Goal: Information Seeking & Learning: Check status

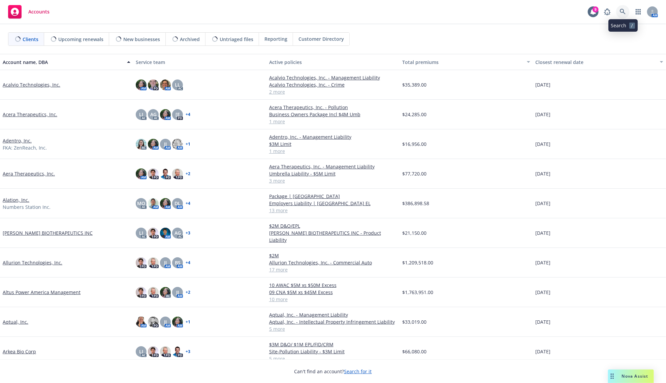
click at [618, 12] on link at bounding box center [622, 11] width 13 height 13
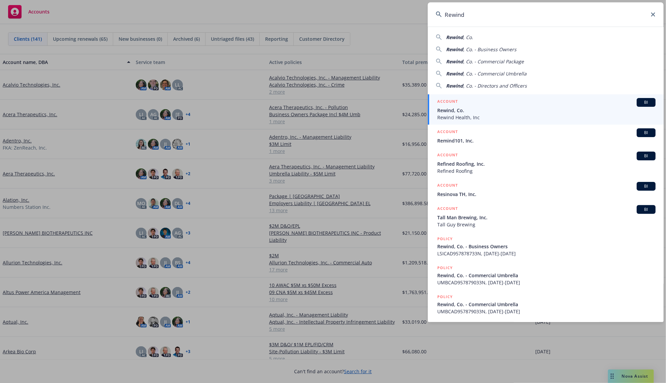
type input "Rewind"
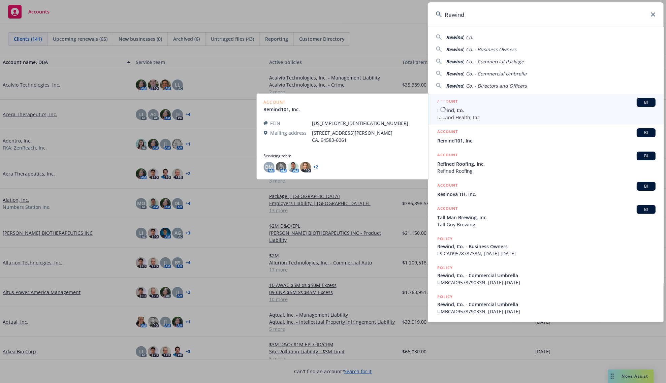
click at [460, 112] on span "Rewind, Co." at bounding box center [546, 110] width 218 height 7
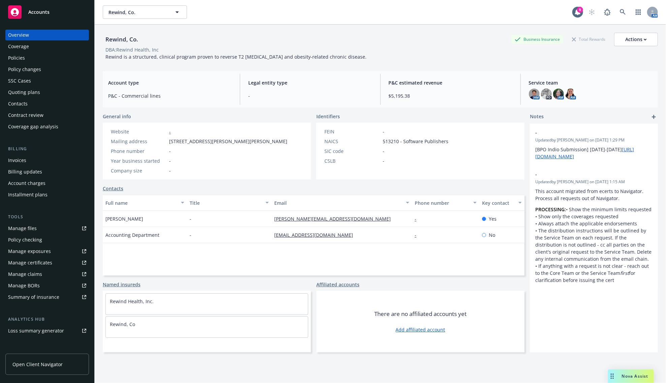
click at [22, 158] on div "Invoices" at bounding box center [17, 160] width 18 height 11
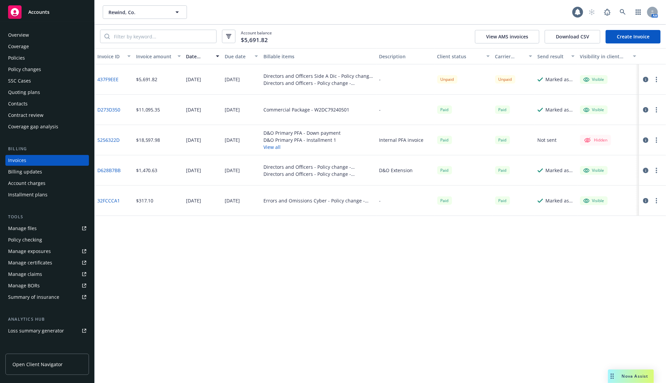
click at [363, 309] on div "Invoice ID Invoice amount Date issued Due date Billable items Description Clien…" at bounding box center [380, 215] width 571 height 335
click at [619, 14] on icon at bounding box center [622, 12] width 6 height 6
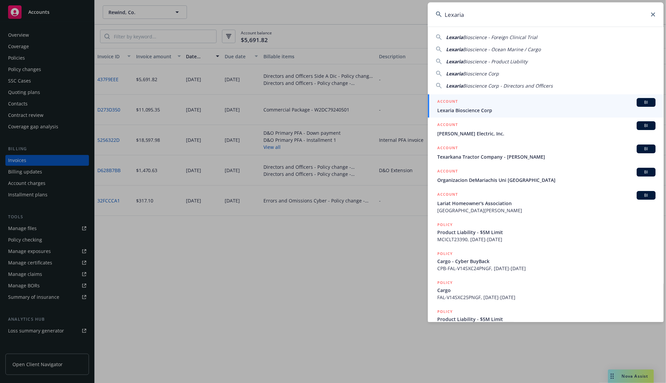
type input "Lexaria"
click at [471, 106] on div "ACCOUNT BI" at bounding box center [546, 102] width 218 height 9
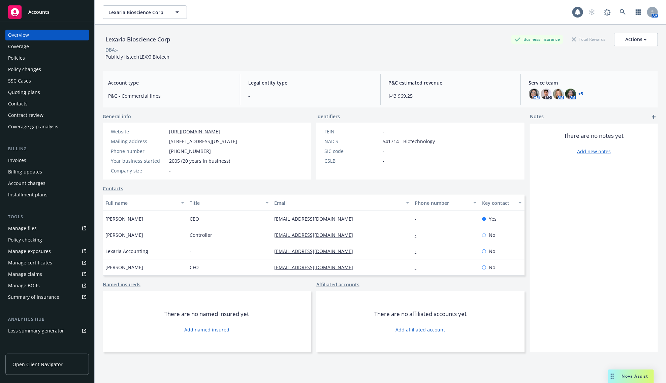
click at [45, 159] on div "Invoices" at bounding box center [47, 160] width 78 height 11
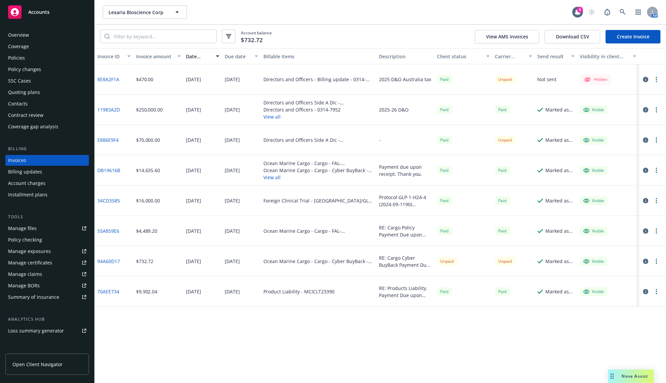
click at [444, 327] on div "Invoice ID Invoice amount Date issued Due date Billable items Description Clien…" at bounding box center [380, 215] width 571 height 335
click at [331, 34] on div "Account balance $732.72 View AMS invoices Download CSV Create Invoice" at bounding box center [380, 37] width 571 height 24
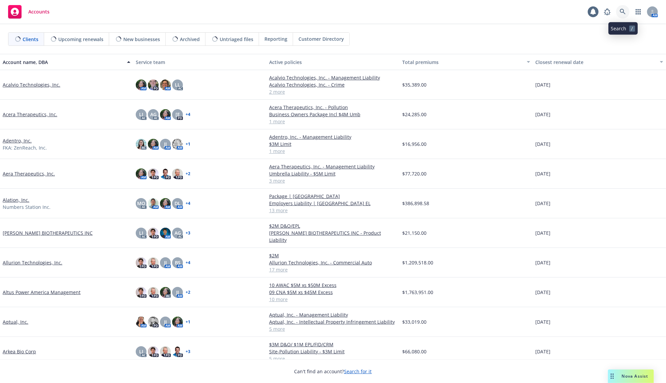
click at [622, 16] on link at bounding box center [622, 11] width 13 height 13
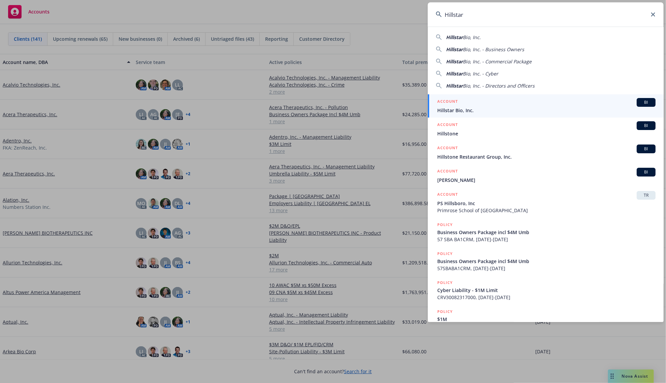
type input "Hillstar"
click at [472, 106] on div "ACCOUNT BI" at bounding box center [546, 102] width 218 height 9
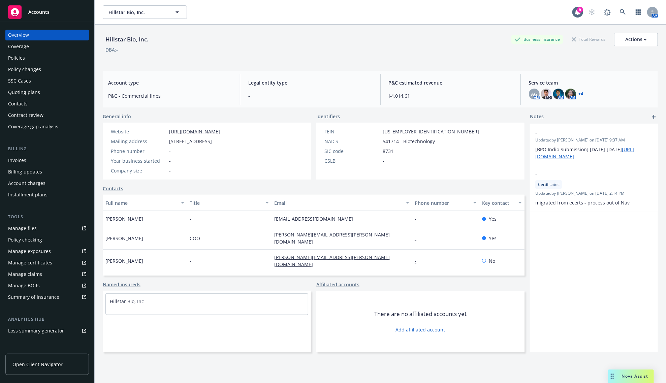
click at [33, 166] on div "Invoices Billing updates Account charges Installment plans" at bounding box center [46, 177] width 83 height 45
click at [37, 160] on div "Invoices" at bounding box center [47, 160] width 78 height 11
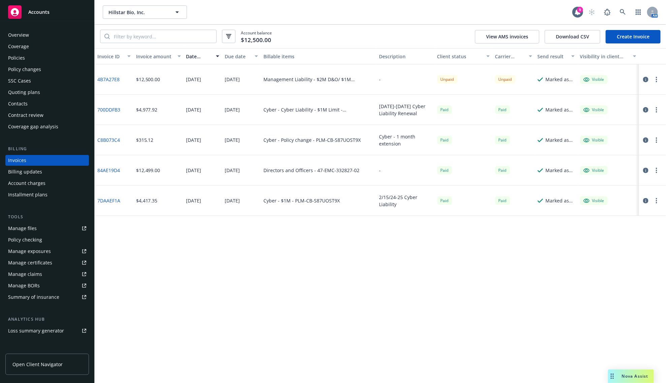
click at [351, 265] on div "Invoice ID Invoice amount Date issued Due date Billable items Description Clien…" at bounding box center [380, 215] width 571 height 335
click at [352, 256] on div "Invoice ID Invoice amount Date issued Due date Billable items Description Clien…" at bounding box center [380, 215] width 571 height 335
click at [353, 256] on div "Invoice ID Invoice amount Date issued Due date Billable items Description Clien…" at bounding box center [380, 215] width 571 height 335
click at [305, 274] on div "Invoice ID Invoice amount Date issued Due date Billable items Description Clien…" at bounding box center [380, 215] width 571 height 335
click at [34, 12] on span "Accounts" at bounding box center [38, 11] width 21 height 5
